Goal: Task Accomplishment & Management: Use online tool/utility

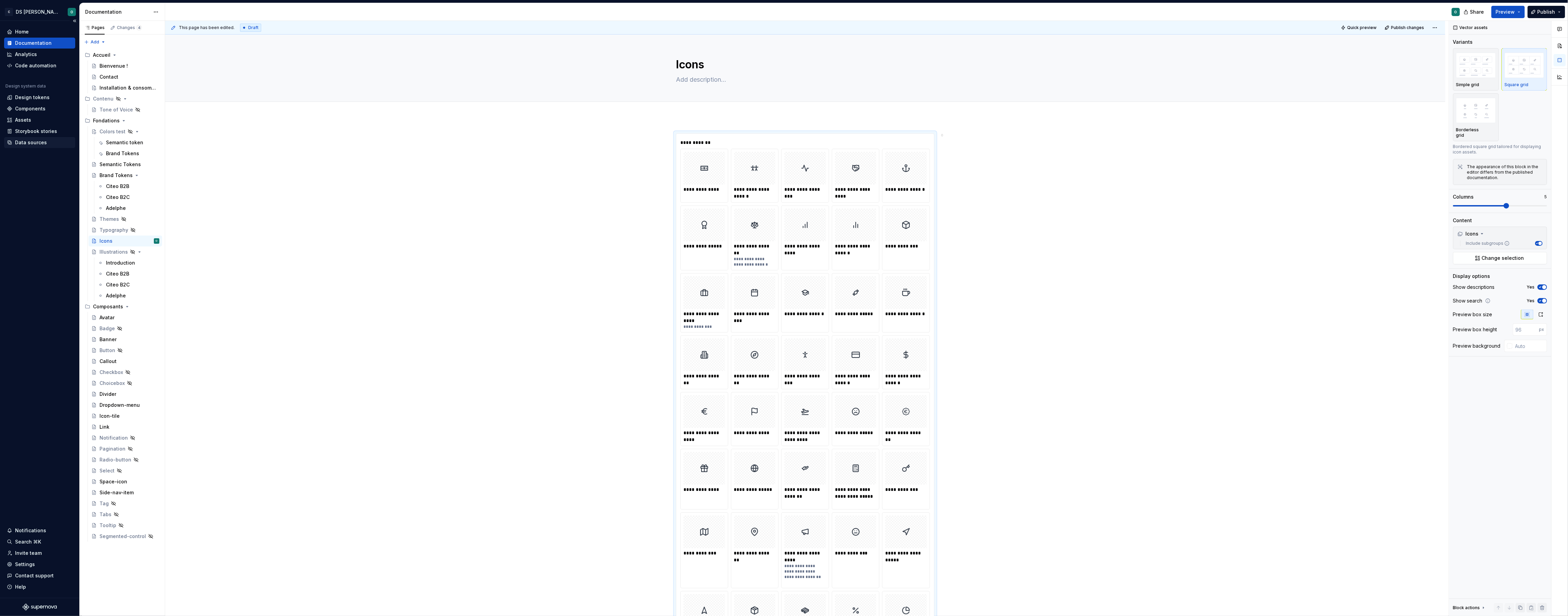
click at [36, 144] on div "Data sources" at bounding box center [31, 142] width 31 height 7
type textarea "*"
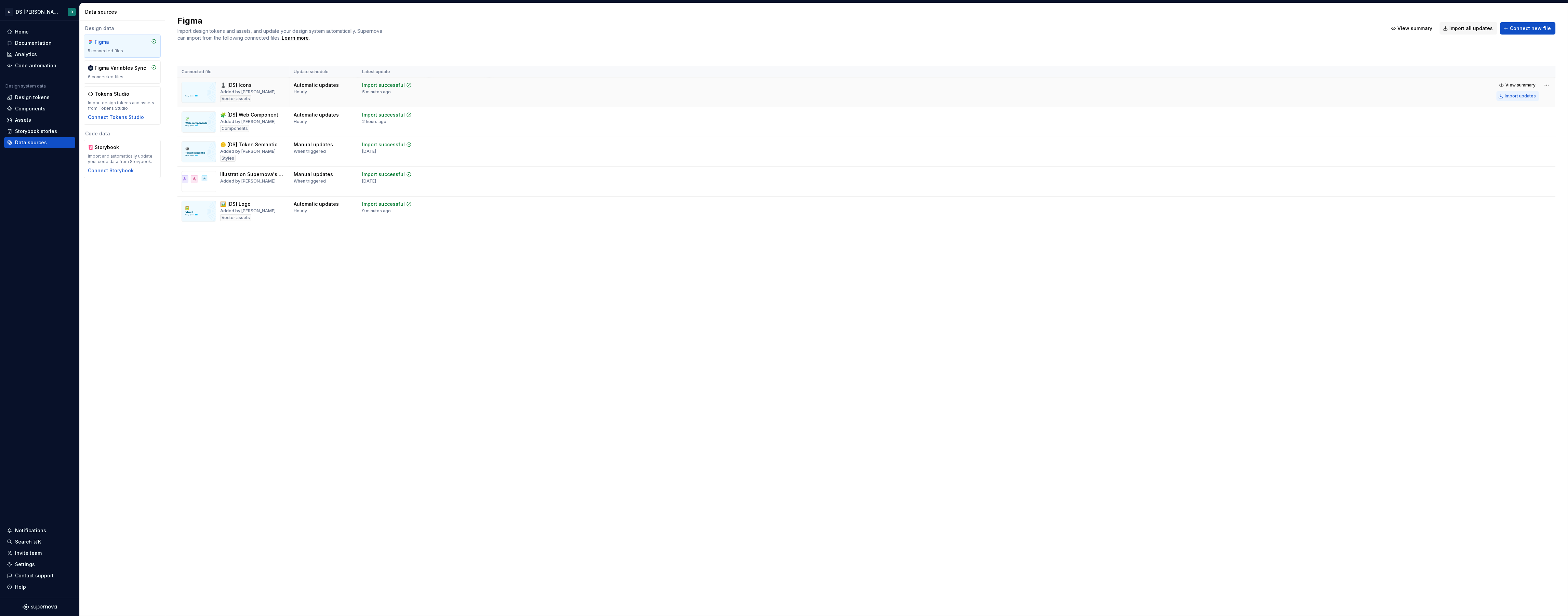
click at [1521, 97] on div "Import updates" at bounding box center [1520, 96] width 31 height 5
click at [1519, 97] on div "Import updates" at bounding box center [1520, 96] width 31 height 5
